Goal: Task Accomplishment & Management: Manage account settings

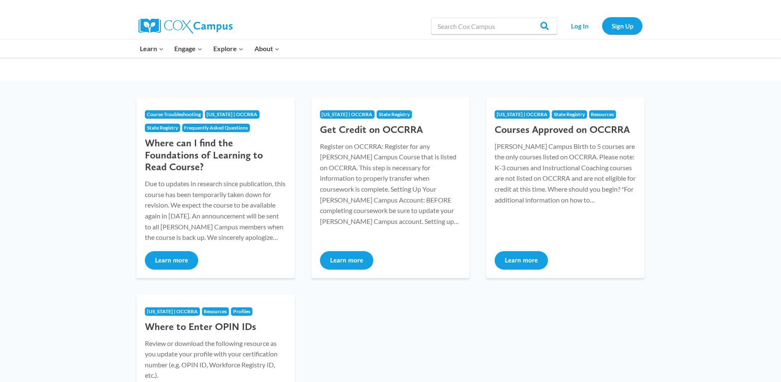
scroll to position [84, 0]
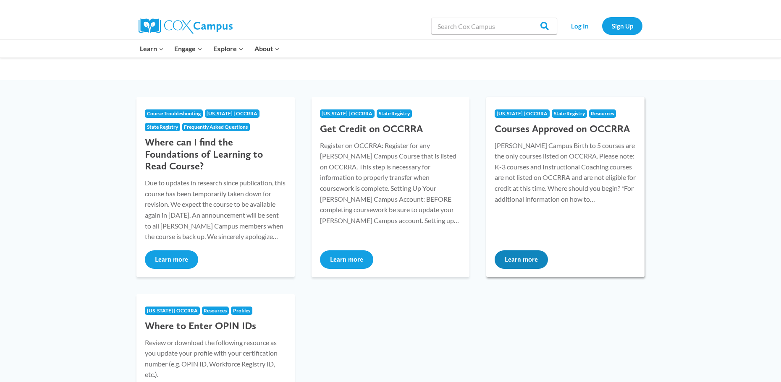
click at [514, 115] on span "[US_STATE] | OCCRRA" at bounding box center [522, 113] width 51 height 6
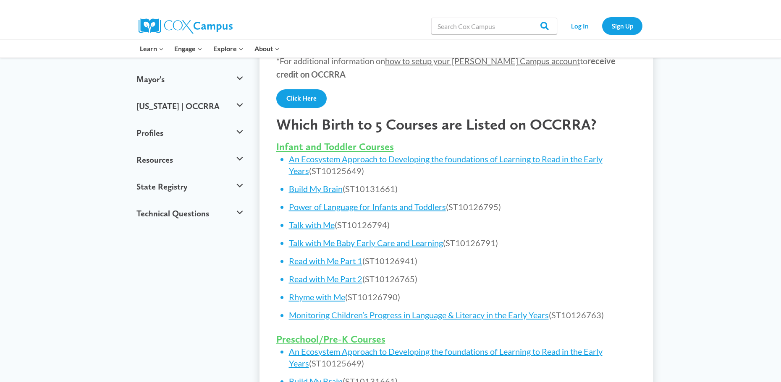
scroll to position [294, 0]
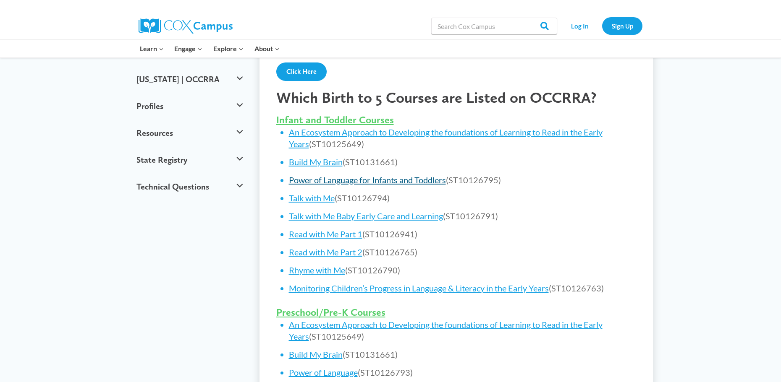
click at [306, 182] on link "Power of Language for Infants and Toddlers" at bounding box center [367, 180] width 157 height 10
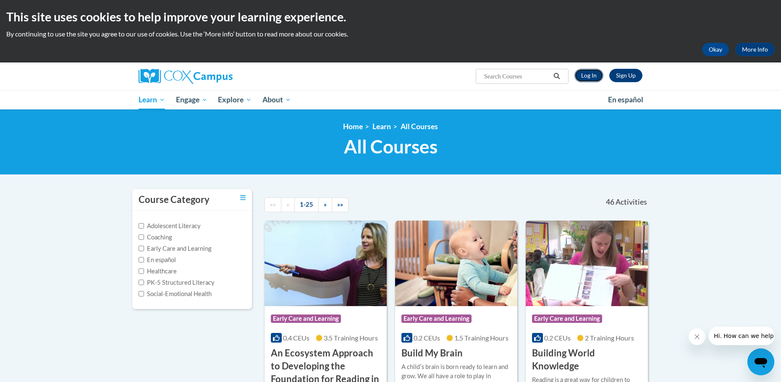
click at [588, 72] on link "Log In" at bounding box center [588, 75] width 29 height 13
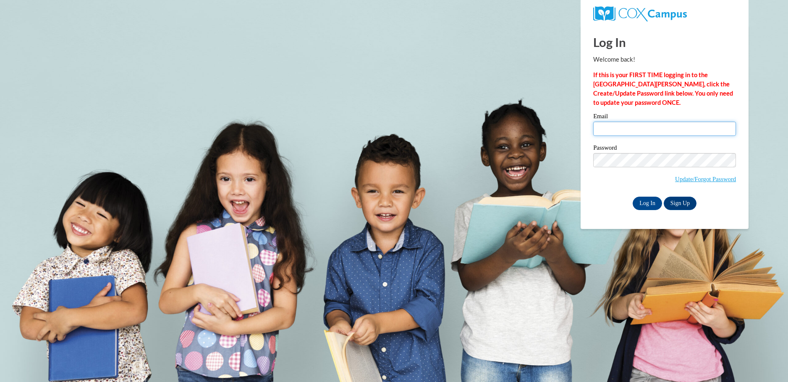
click at [614, 130] on input "Email" at bounding box center [664, 129] width 143 height 14
click at [614, 128] on input "Email" at bounding box center [664, 129] width 143 height 14
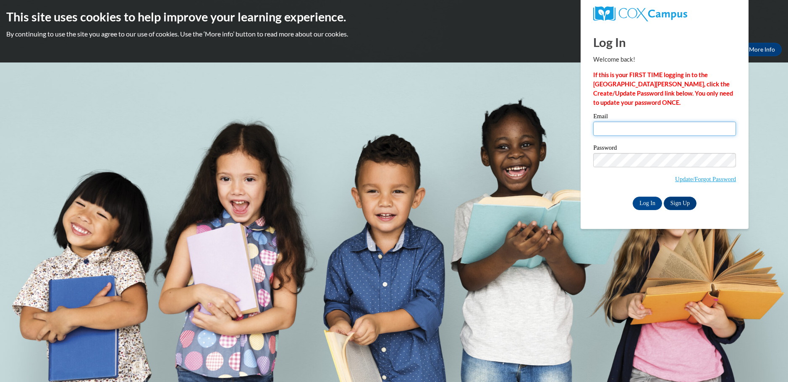
click at [614, 128] on input "Email" at bounding box center [664, 129] width 143 height 14
click at [614, 126] on input "Email" at bounding box center [664, 129] width 143 height 14
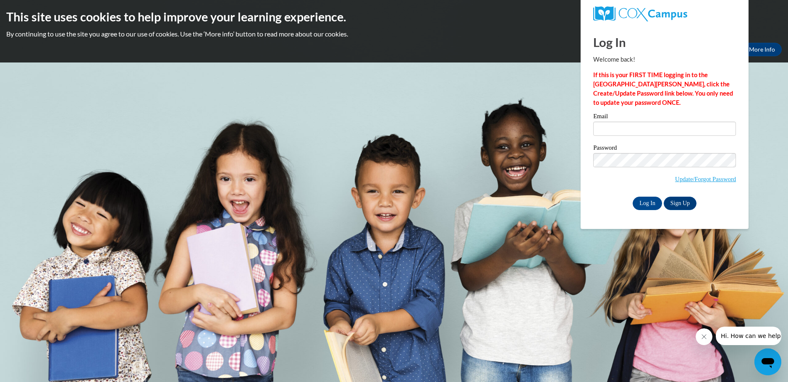
click at [611, 127] on input "Email" at bounding box center [664, 129] width 143 height 14
type input "pinkibhogal10@gmail.com"
click at [642, 202] on input "Log In" at bounding box center [647, 203] width 29 height 13
